Goal: Transaction & Acquisition: Purchase product/service

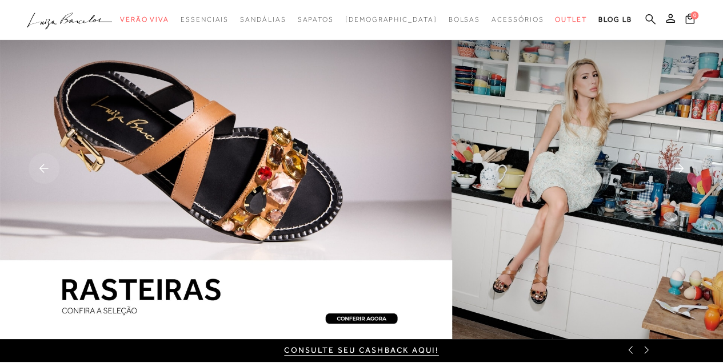
drag, startPoint x: 0, startPoint y: 0, endPoint x: 649, endPoint y: 19, distance: 649.3
click at [649, 19] on icon at bounding box center [650, 19] width 10 height 11
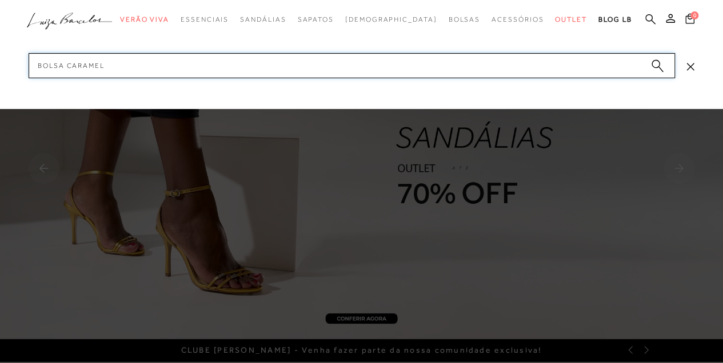
type input "bolsa caramelo"
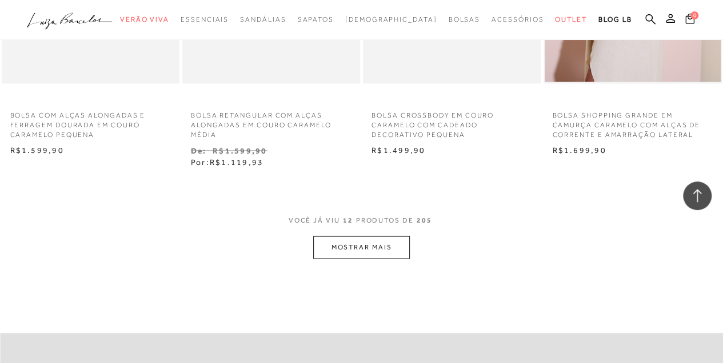
scroll to position [990, 0]
click at [357, 245] on button "MOSTRAR MAIS" at bounding box center [361, 244] width 96 height 22
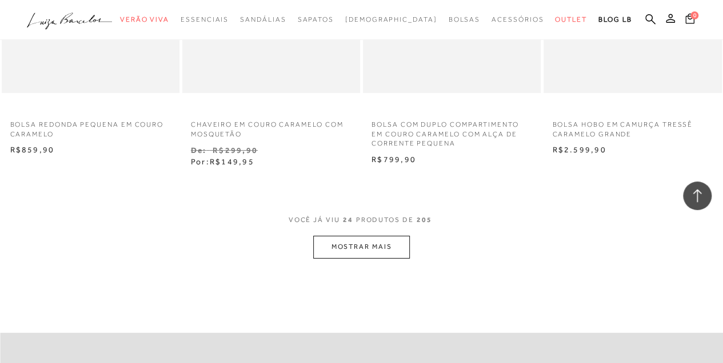
scroll to position [2057, 0]
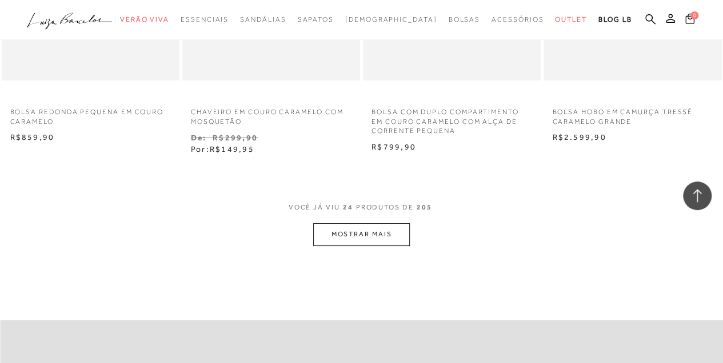
click at [373, 240] on button "MOSTRAR MAIS" at bounding box center [361, 234] width 96 height 22
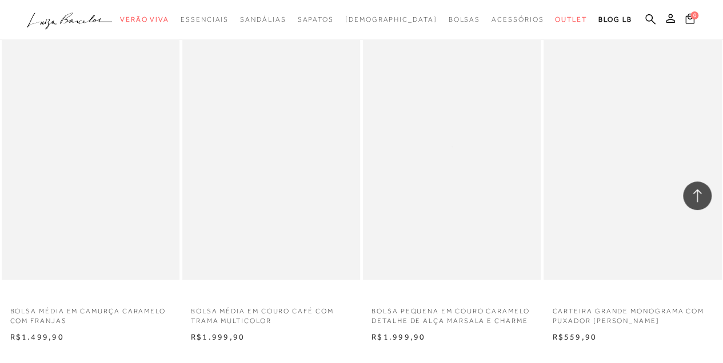
scroll to position [3047, 0]
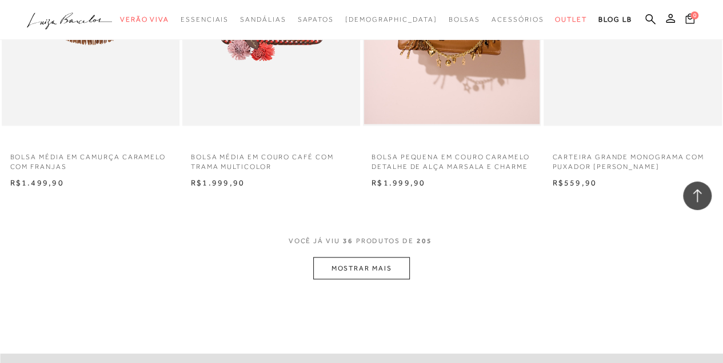
click at [348, 279] on button "MOSTRAR MAIS" at bounding box center [361, 268] width 96 height 22
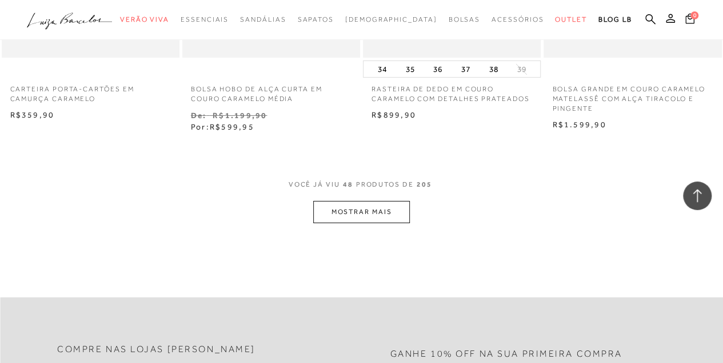
scroll to position [4151, 0]
click at [365, 222] on button "MOSTRAR MAIS" at bounding box center [361, 211] width 96 height 22
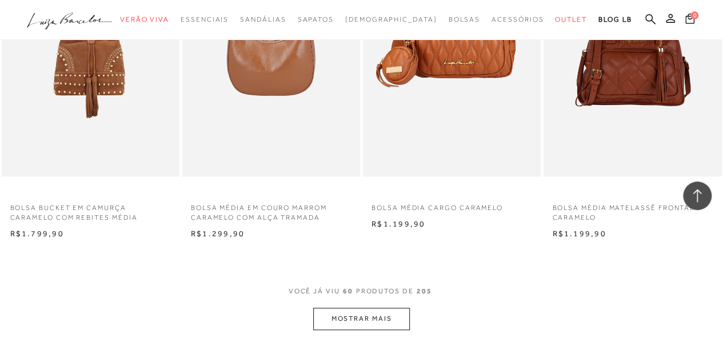
scroll to position [5142, 0]
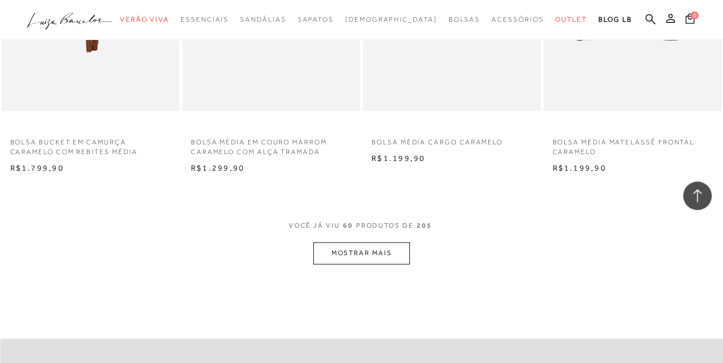
click at [367, 253] on button "MOSTRAR MAIS" at bounding box center [361, 253] width 96 height 22
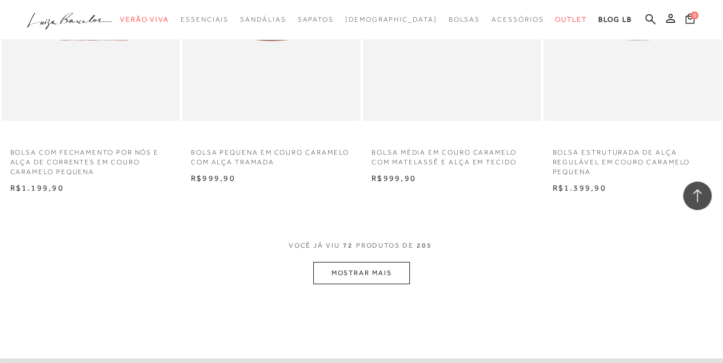
scroll to position [6170, 0]
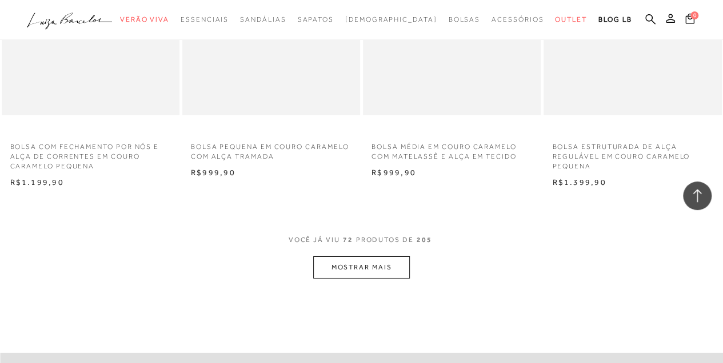
click at [377, 278] on button "MOSTRAR MAIS" at bounding box center [361, 268] width 96 height 22
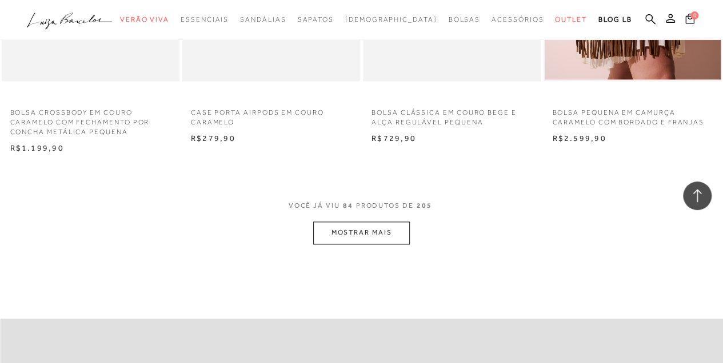
scroll to position [7275, 0]
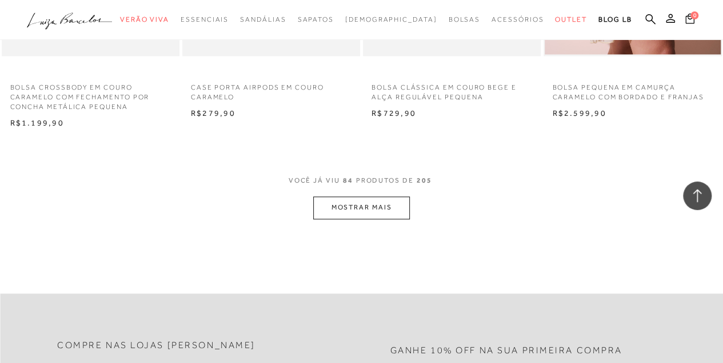
click at [385, 218] on button "MOSTRAR MAIS" at bounding box center [361, 208] width 96 height 22
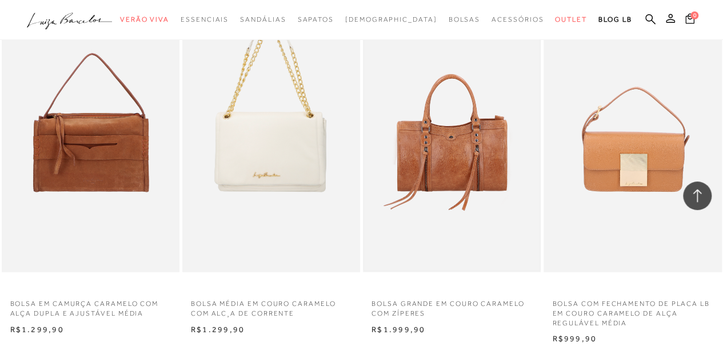
click at [424, 174] on img at bounding box center [451, 138] width 175 height 263
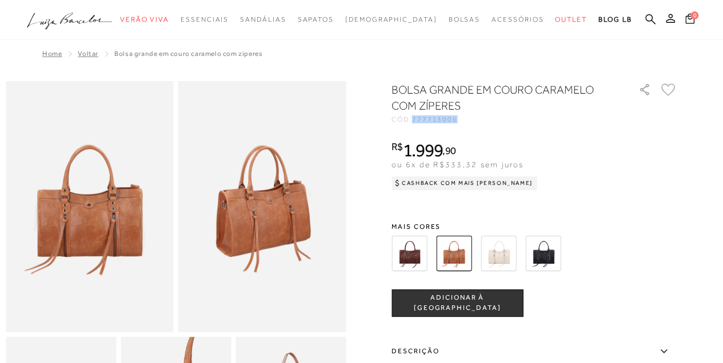
drag, startPoint x: 417, startPoint y: 118, endPoint x: 465, endPoint y: 119, distance: 48.0
click at [465, 119] on div "CÓD: 777713006" at bounding box center [505, 119] width 229 height 7
copy span "777713006"
click at [410, 262] on img at bounding box center [408, 253] width 35 height 35
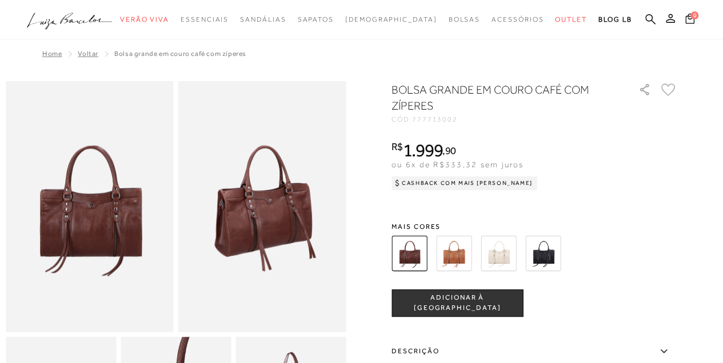
click at [539, 248] on img at bounding box center [542, 253] width 35 height 35
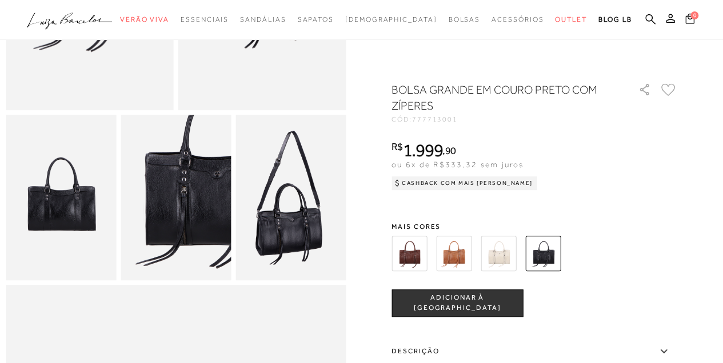
scroll to position [343, 0]
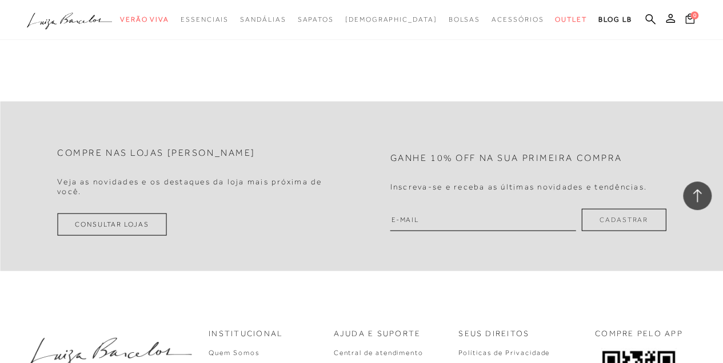
scroll to position [1104, 0]
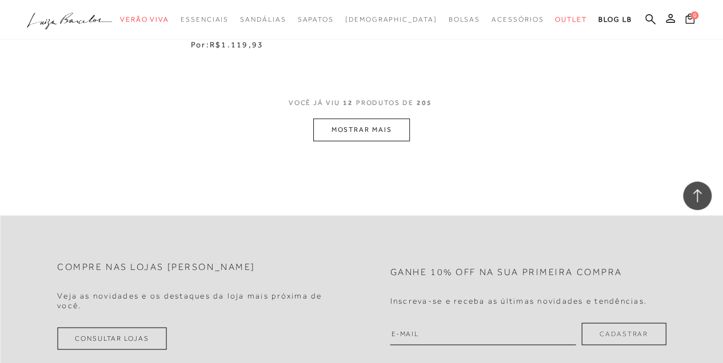
click at [355, 136] on button "MOSTRAR MAIS" at bounding box center [361, 130] width 96 height 22
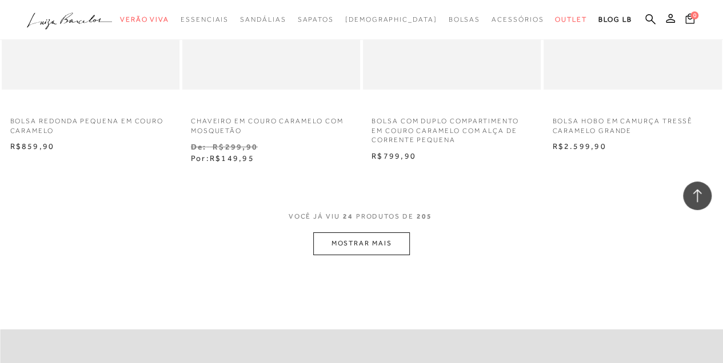
scroll to position [2133, 0]
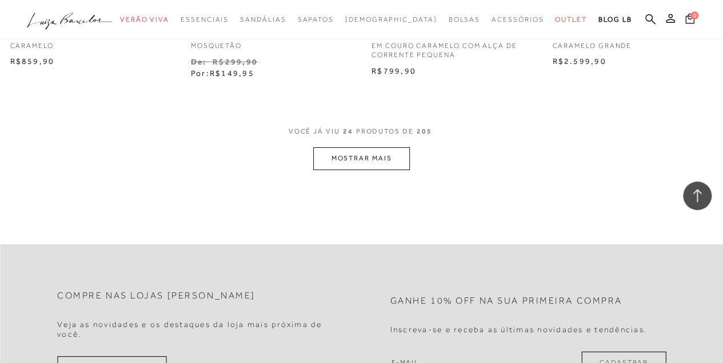
click at [360, 163] on button "MOSTRAR MAIS" at bounding box center [361, 158] width 96 height 22
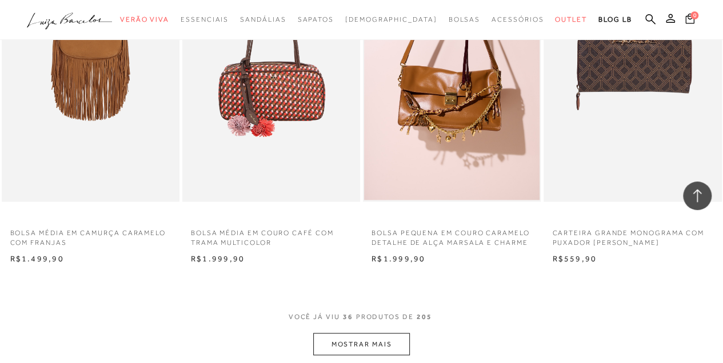
scroll to position [3161, 0]
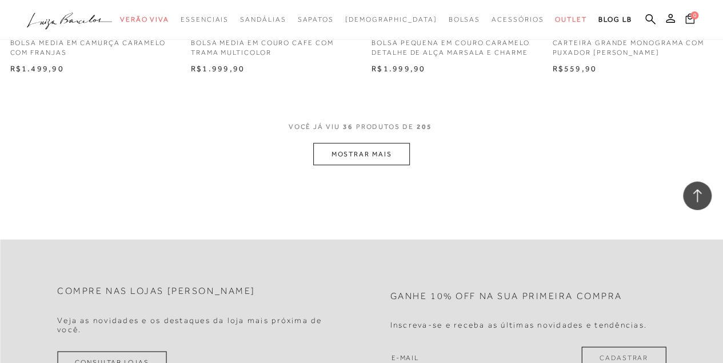
click at [363, 165] on button "MOSTRAR MAIS" at bounding box center [361, 154] width 96 height 22
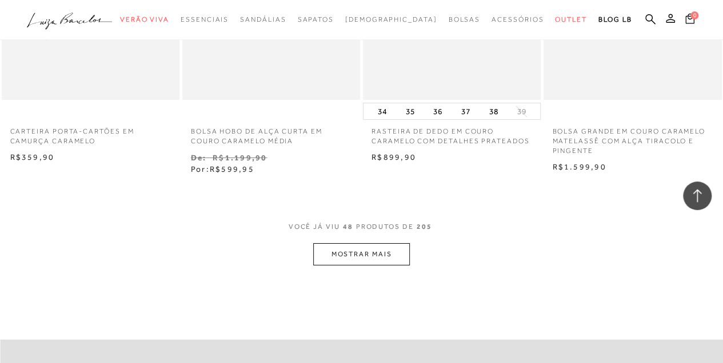
scroll to position [4248, 0]
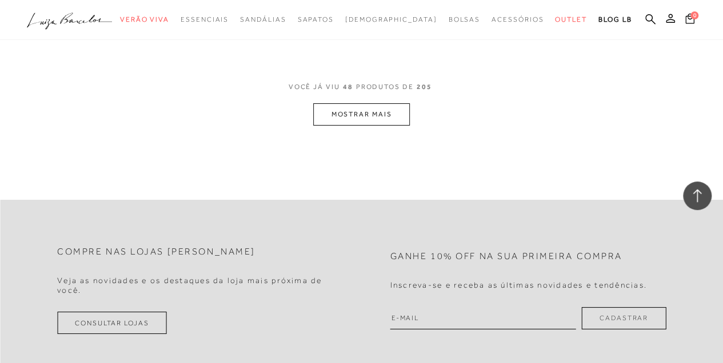
click at [378, 125] on button "MOSTRAR MAIS" at bounding box center [361, 114] width 96 height 22
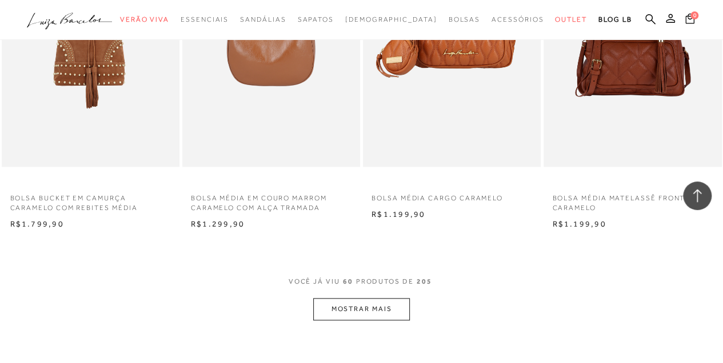
scroll to position [5276, 0]
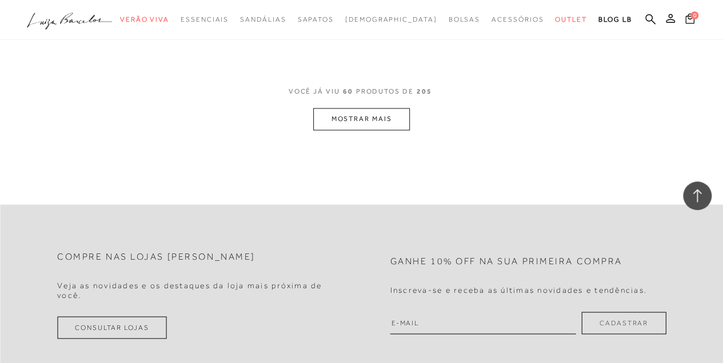
click at [388, 118] on button "MOSTRAR MAIS" at bounding box center [361, 119] width 96 height 22
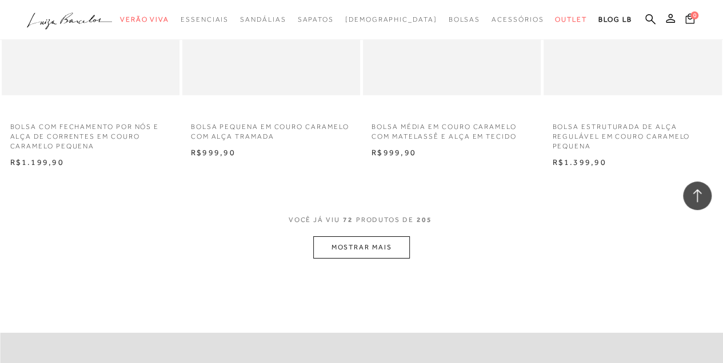
scroll to position [6229, 0]
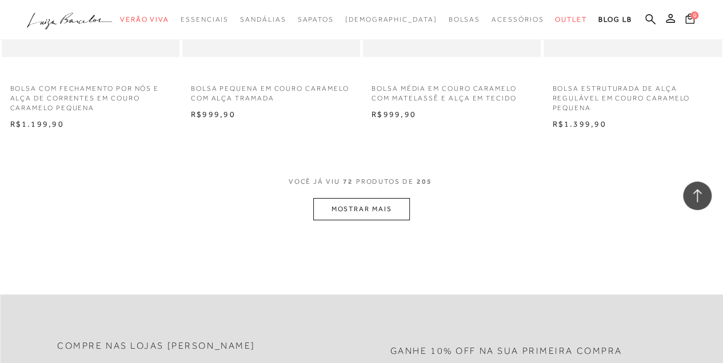
click at [381, 219] on button "MOSTRAR MAIS" at bounding box center [361, 209] width 96 height 22
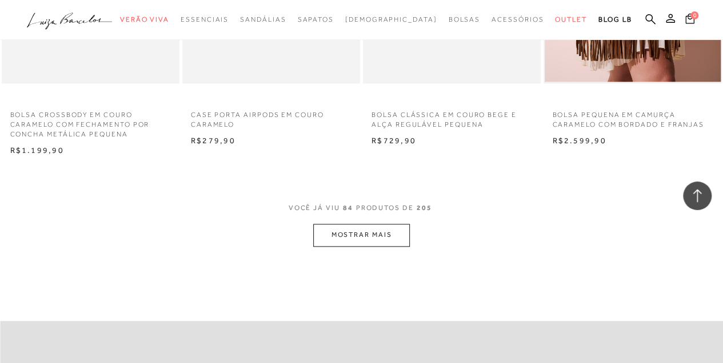
scroll to position [7257, 0]
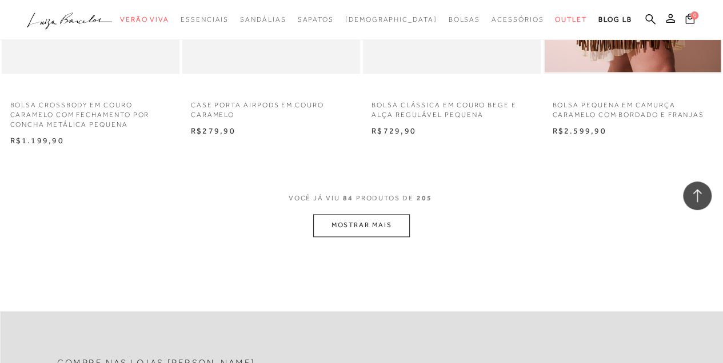
click at [357, 233] on button "MOSTRAR MAIS" at bounding box center [361, 225] width 96 height 22
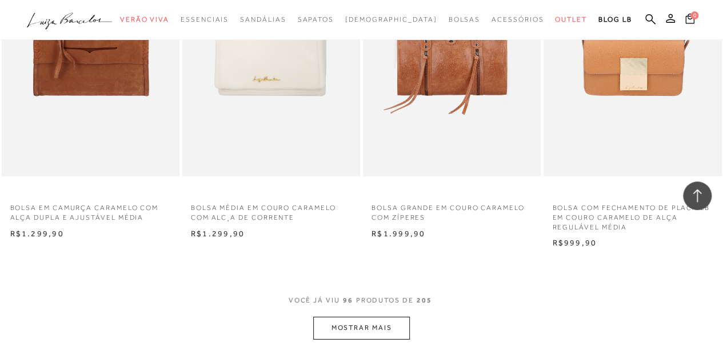
scroll to position [8400, 0]
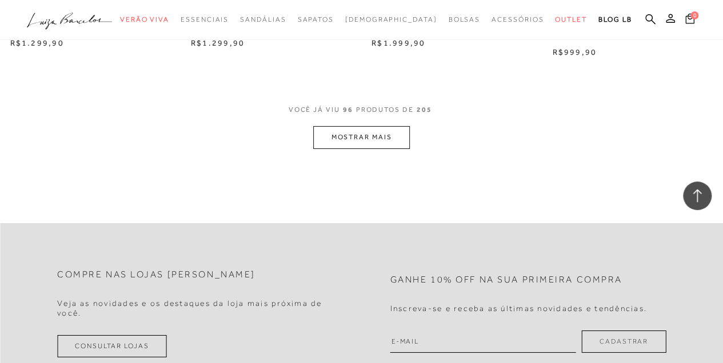
click at [392, 145] on button "MOSTRAR MAIS" at bounding box center [361, 137] width 96 height 22
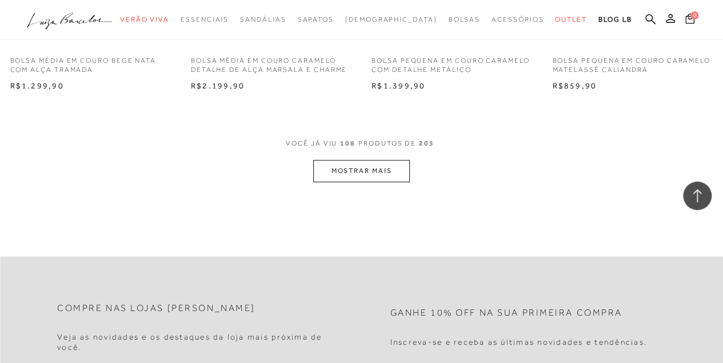
scroll to position [9428, 0]
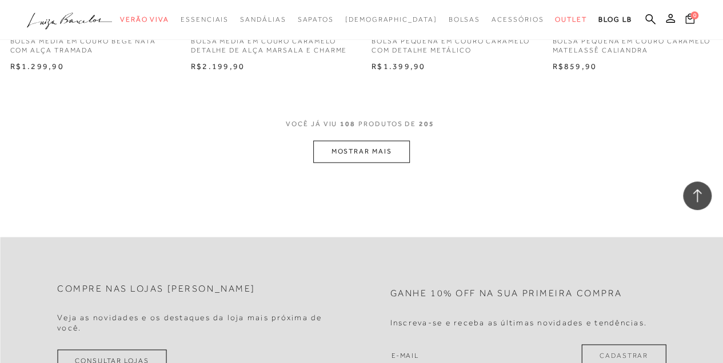
click at [381, 155] on button "MOSTRAR MAIS" at bounding box center [361, 152] width 96 height 22
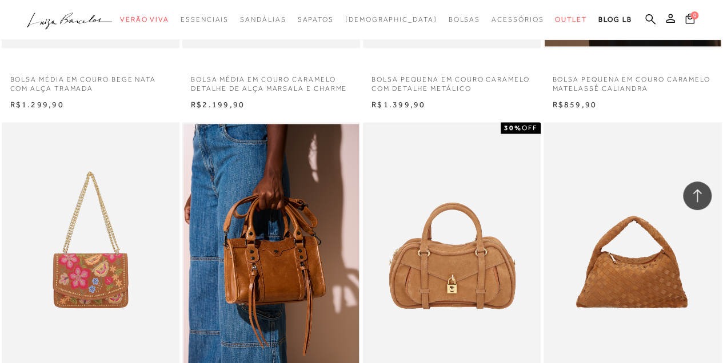
scroll to position [9543, 0]
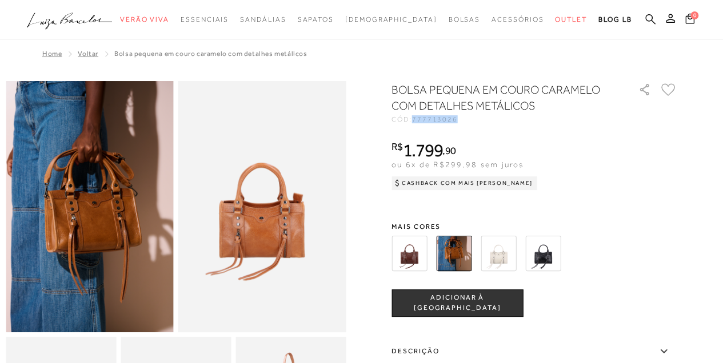
click at [646, 18] on icon at bounding box center [650, 19] width 10 height 10
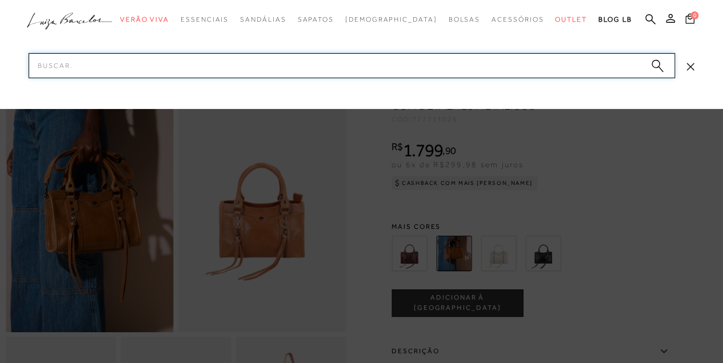
click at [603, 64] on input "Pesquisar" at bounding box center [352, 65] width 646 height 25
type input "papete marrom"
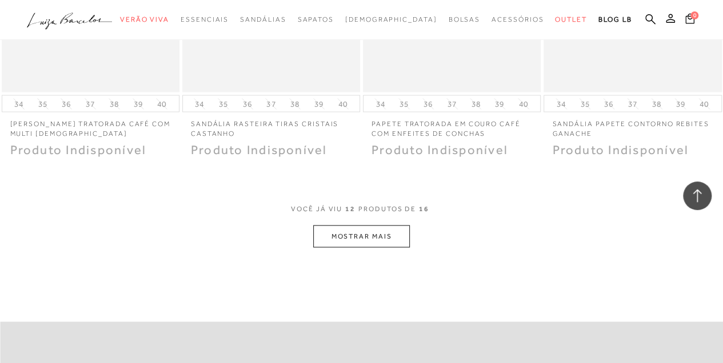
scroll to position [1028, 0]
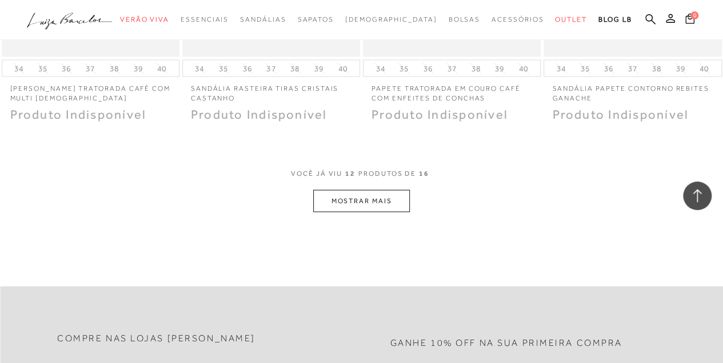
click at [390, 197] on button "MOSTRAR MAIS" at bounding box center [361, 201] width 96 height 22
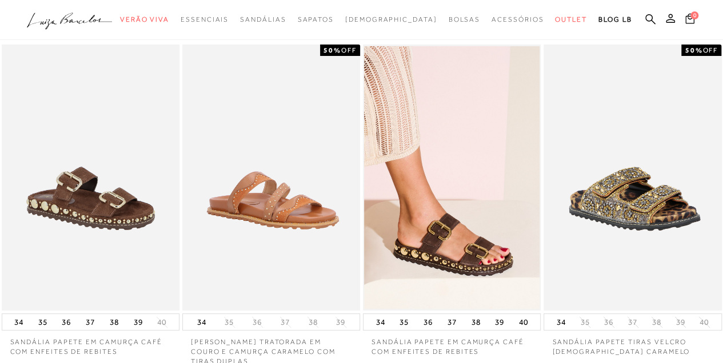
scroll to position [0, 0]
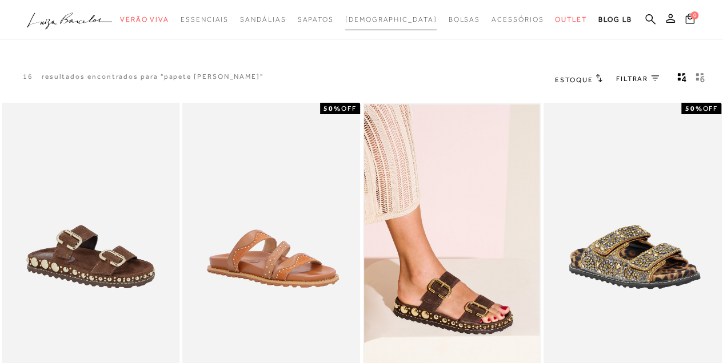
click at [382, 19] on span "[DEMOGRAPHIC_DATA]" at bounding box center [391, 19] width 92 height 8
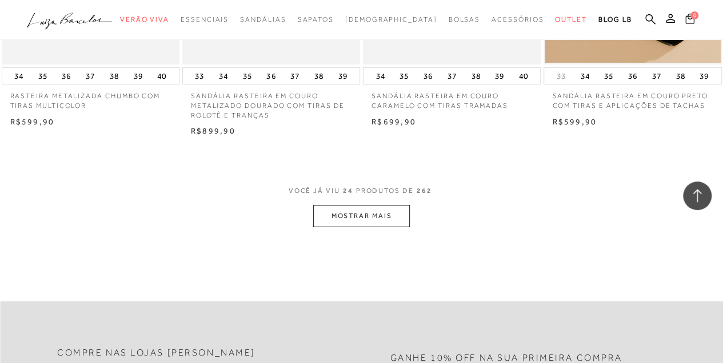
scroll to position [2019, 0]
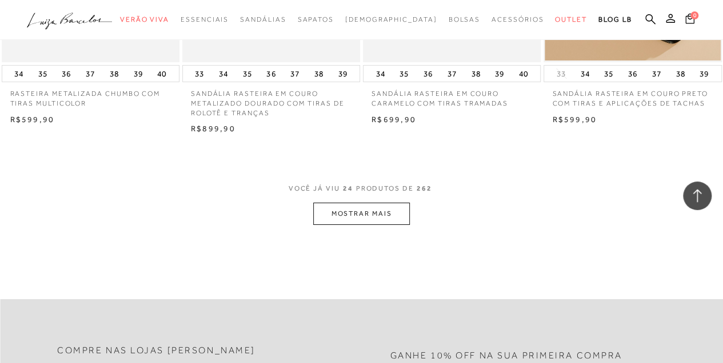
click at [365, 203] on button "MOSTRAR MAIS" at bounding box center [361, 214] width 96 height 22
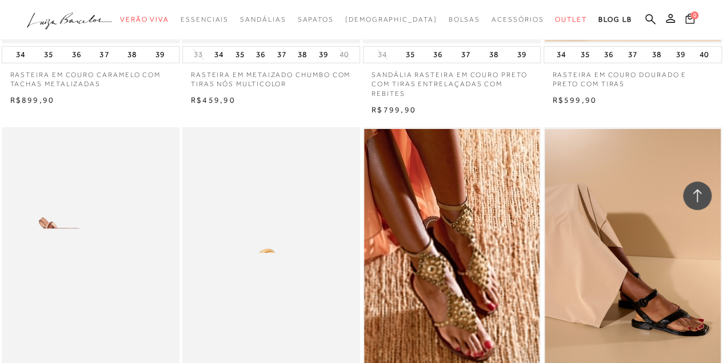
scroll to position [4114, 0]
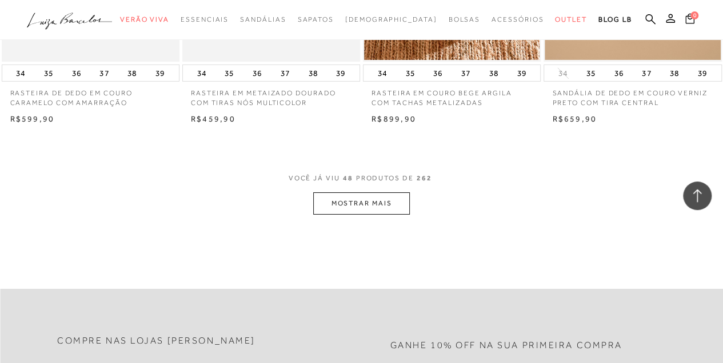
click at [377, 199] on button "MOSTRAR MAIS" at bounding box center [361, 204] width 96 height 22
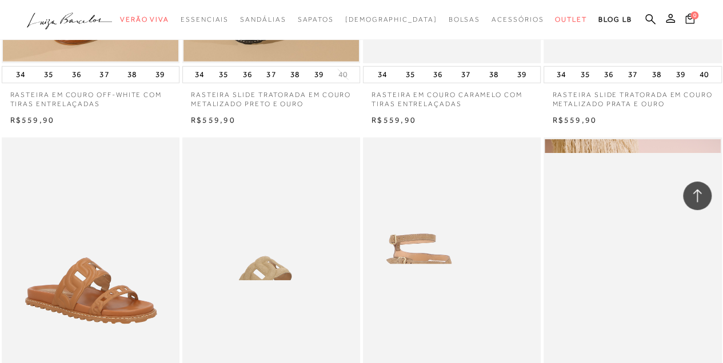
scroll to position [6094, 0]
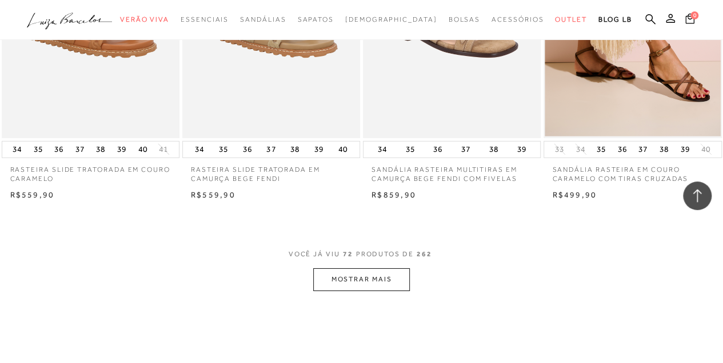
click at [341, 280] on button "MOSTRAR MAIS" at bounding box center [361, 280] width 96 height 22
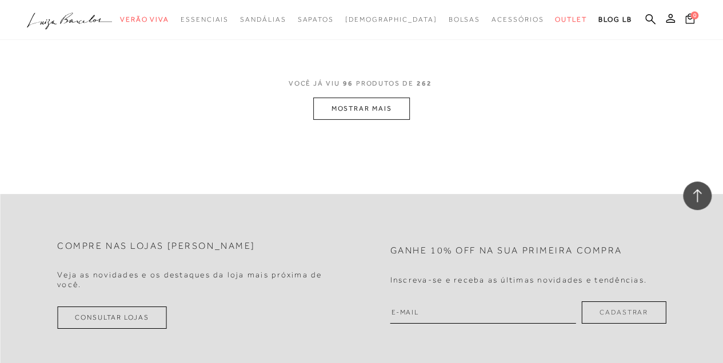
scroll to position [8342, 0]
click at [355, 113] on button "MOSTRAR MAIS" at bounding box center [361, 108] width 96 height 22
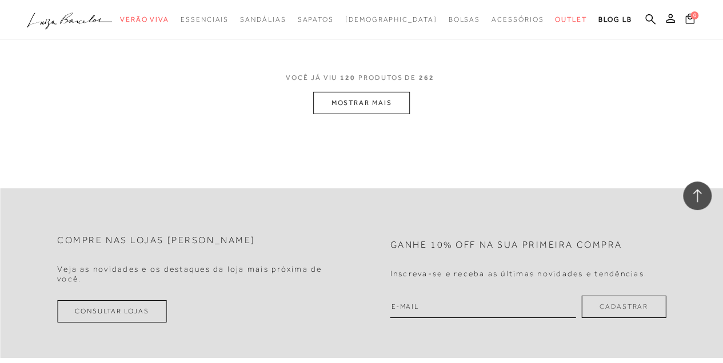
scroll to position [10436, 0]
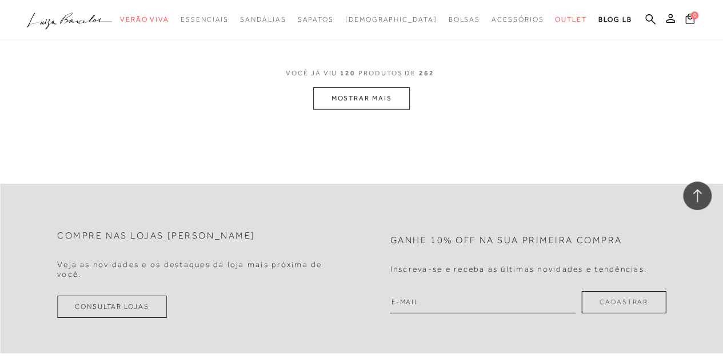
click at [368, 79] on span "VOCÊ JÁ VIU 120 PRODUTOS DE 262" at bounding box center [361, 77] width 151 height 21
click at [368, 87] on button "MOSTRAR MAIS" at bounding box center [361, 98] width 96 height 22
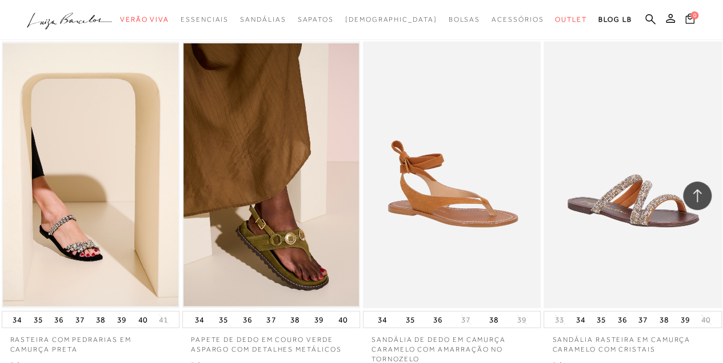
scroll to position [12417, 0]
